Goal: Communication & Community: Connect with others

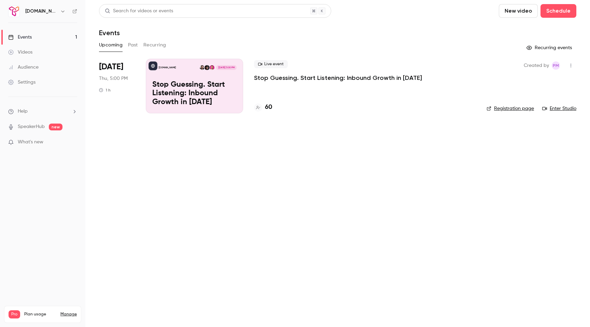
click at [224, 92] on p "Stop Guessing. Start Listening: Inbound Growth in [DATE]" at bounding box center [194, 94] width 84 height 26
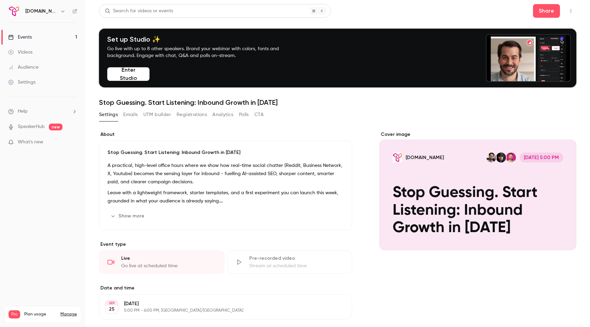
click at [129, 114] on button "Emails" at bounding box center [130, 114] width 14 height 11
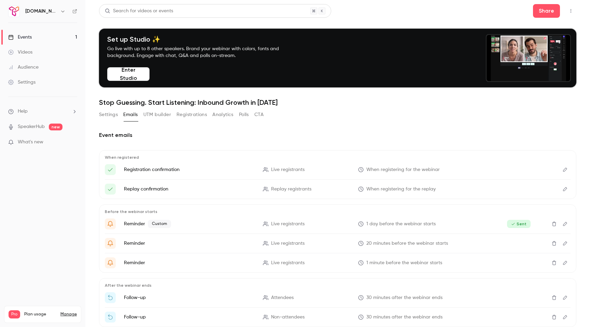
click at [159, 115] on button "UTM builder" at bounding box center [157, 114] width 28 height 11
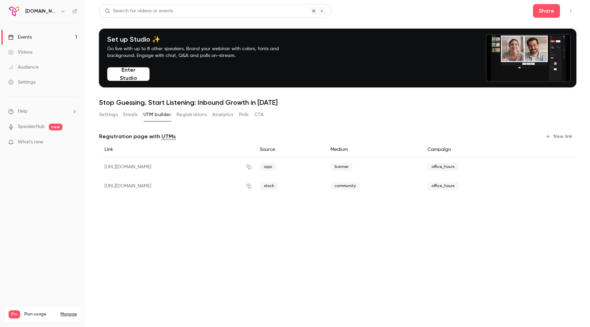
click at [130, 117] on button "Emails" at bounding box center [130, 114] width 14 height 11
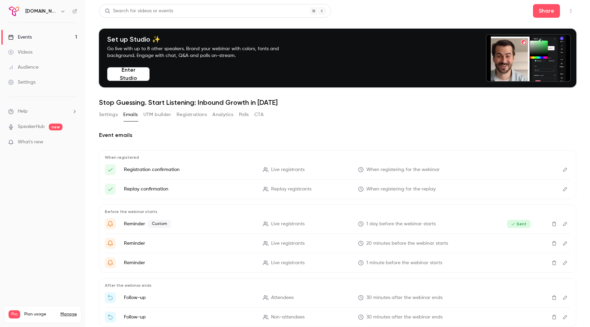
click at [136, 73] on button "Enter Studio" at bounding box center [128, 74] width 42 height 14
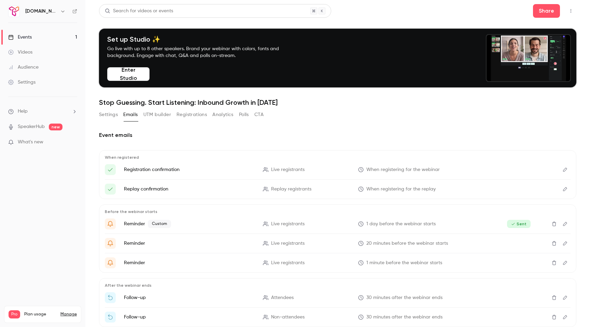
click at [110, 116] on button "Settings" at bounding box center [108, 114] width 19 height 11
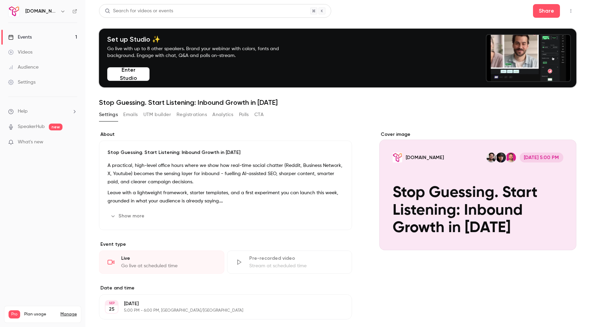
click at [35, 40] on link "Events 1" at bounding box center [42, 37] width 85 height 15
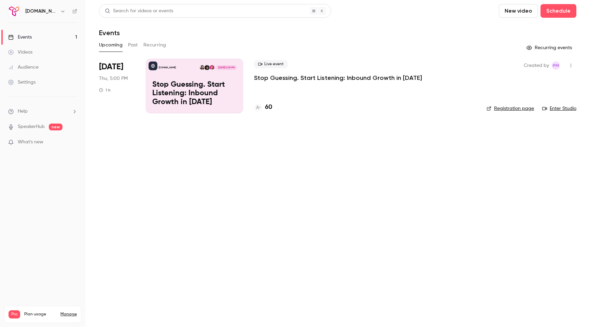
click at [571, 69] on button "button" at bounding box center [570, 65] width 11 height 11
click at [536, 101] on div "Invite to Studio" at bounding box center [544, 100] width 52 height 7
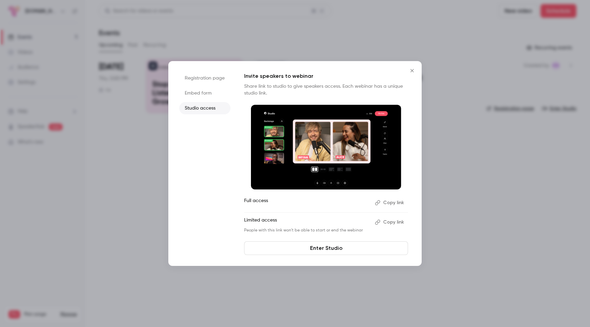
click at [396, 204] on button "Copy link" at bounding box center [390, 202] width 36 height 11
click at [412, 71] on icon "Close" at bounding box center [412, 70] width 8 height 5
